Goal: Complete application form: Complete application form

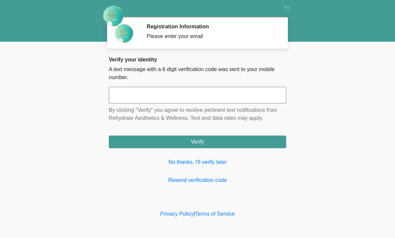
click at [192, 94] on input "text" at bounding box center [197, 95] width 177 height 17
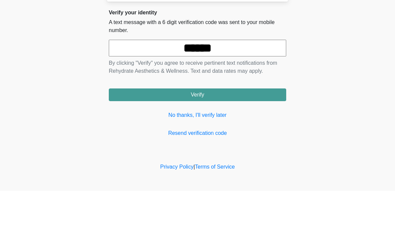
type input "******"
click at [263, 136] on button "Verify" at bounding box center [197, 142] width 177 height 13
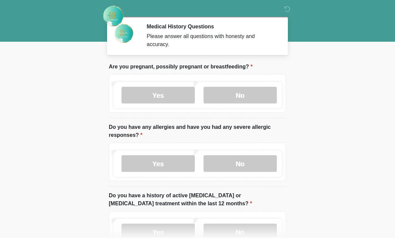
click at [249, 92] on label "No" at bounding box center [239, 95] width 73 height 17
click at [239, 166] on label "No" at bounding box center [239, 164] width 73 height 17
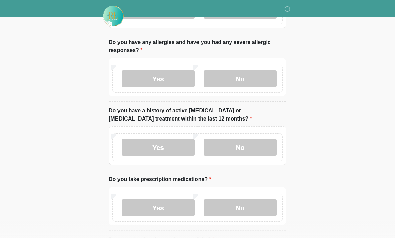
scroll to position [86, 0]
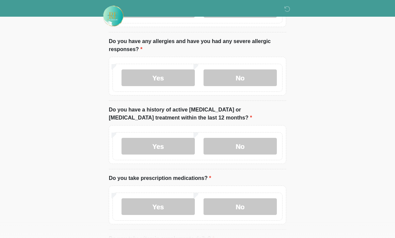
click at [252, 144] on label "No" at bounding box center [239, 146] width 73 height 17
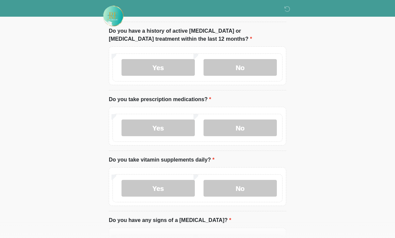
scroll to position [166, 0]
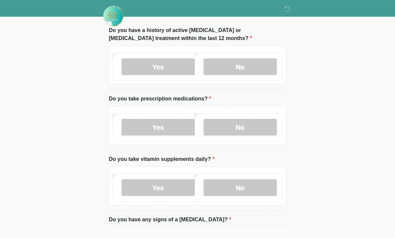
click at [258, 129] on label "No" at bounding box center [239, 127] width 73 height 17
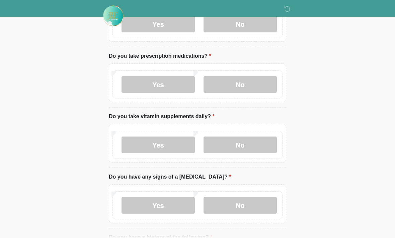
scroll to position [209, 0]
click at [170, 142] on label "Yes" at bounding box center [157, 144] width 73 height 17
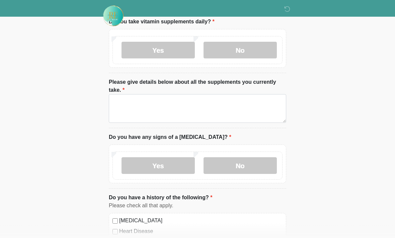
scroll to position [304, 0]
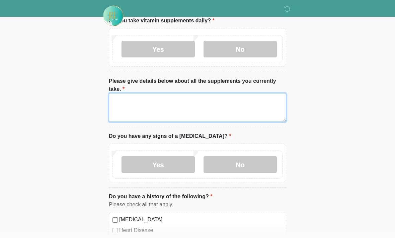
click at [194, 107] on textarea "Please give details below about all the supplements you currently take." at bounding box center [197, 108] width 177 height 29
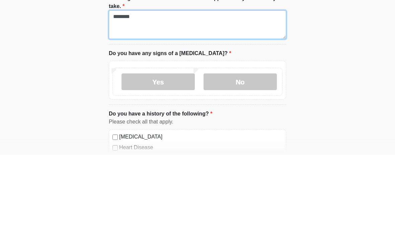
type textarea "********"
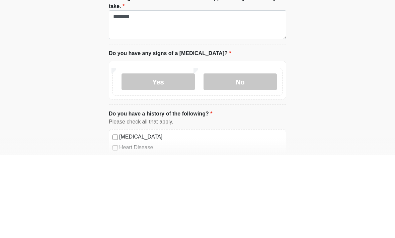
click at [238, 157] on label "No" at bounding box center [239, 165] width 73 height 17
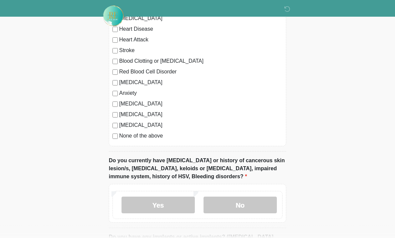
scroll to position [513, 0]
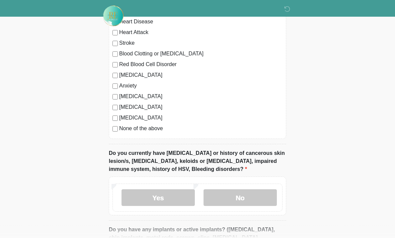
click at [146, 130] on label "None of the above" at bounding box center [200, 129] width 163 height 8
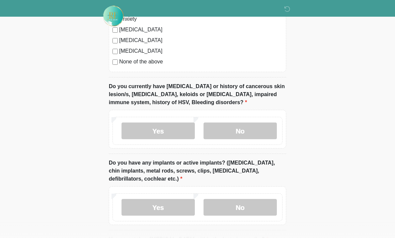
scroll to position [582, 0]
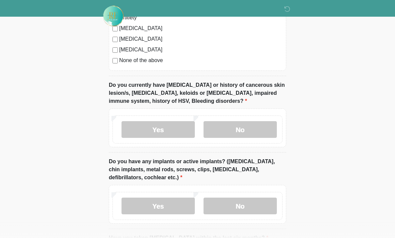
click at [254, 129] on label "No" at bounding box center [239, 129] width 73 height 17
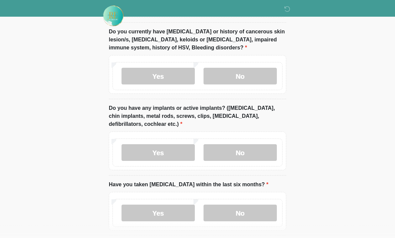
scroll to position [636, 0]
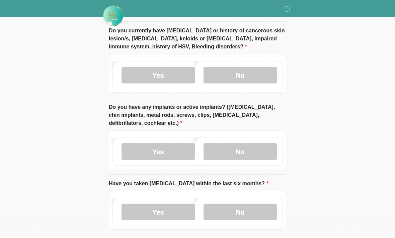
click at [249, 154] on label "No" at bounding box center [239, 152] width 73 height 17
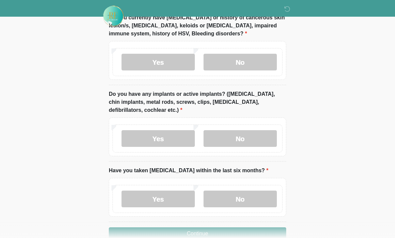
scroll to position [664, 0]
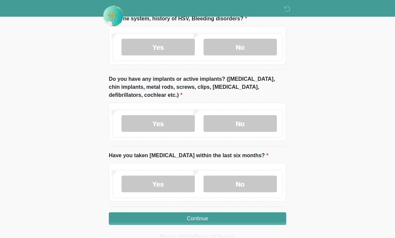
click at [251, 184] on label "No" at bounding box center [239, 184] width 73 height 17
click at [226, 216] on button "Continue" at bounding box center [197, 219] width 177 height 13
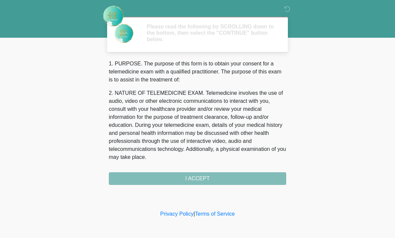
scroll to position [0, 0]
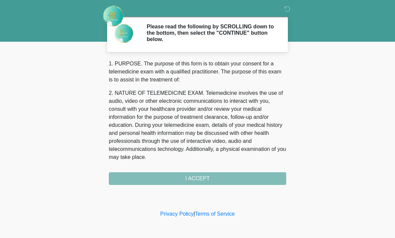
click at [146, 189] on div "‎ ‎ Please read the following by SCROLLING down to the bottom, then select the …" at bounding box center [197, 105] width 201 height 196
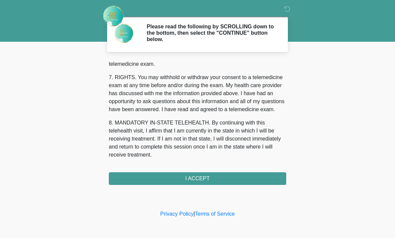
scroll to position [291, 0]
click at [219, 178] on button "I ACCEPT" at bounding box center [197, 179] width 177 height 13
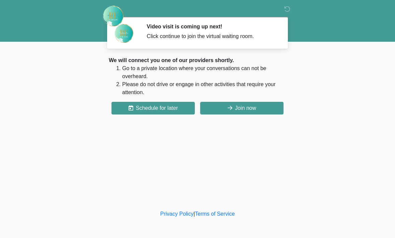
click at [245, 110] on button "Join now" at bounding box center [241, 108] width 83 height 13
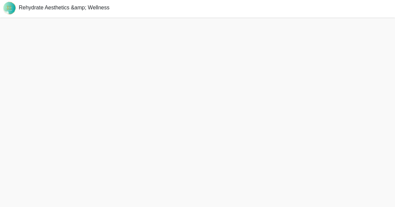
scroll to position [2, 0]
